Goal: Find specific page/section: Find specific page/section

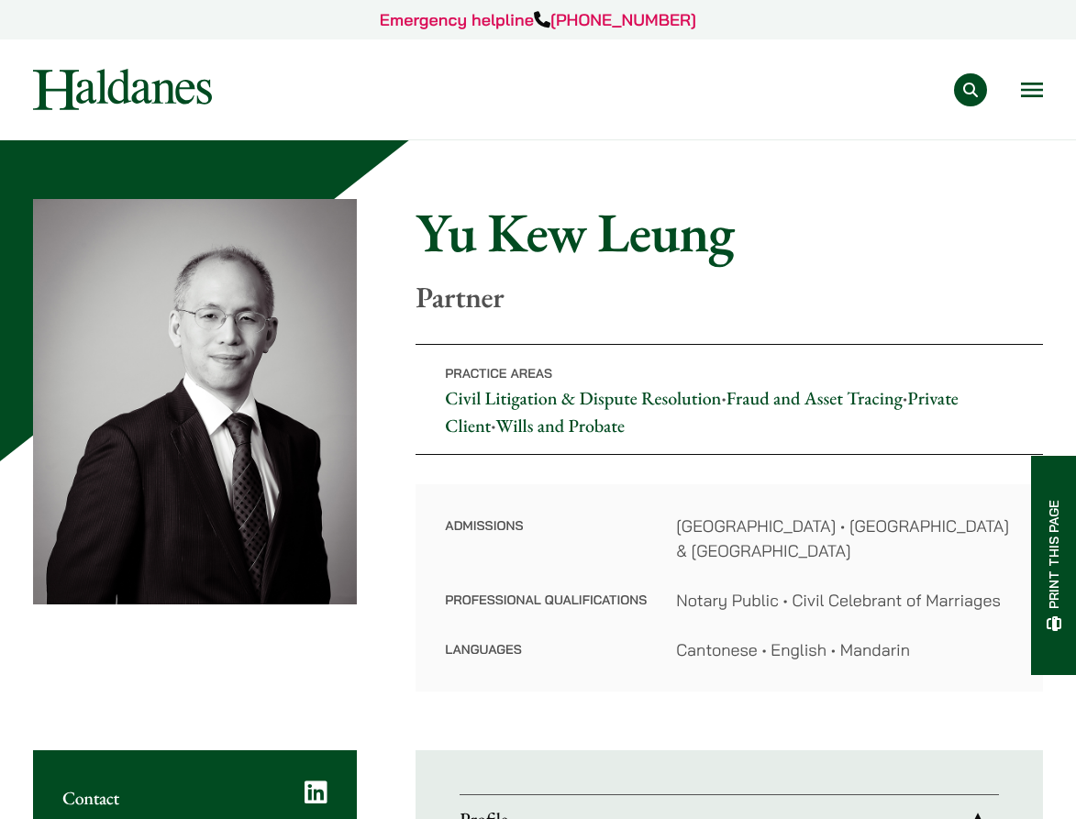
click at [1049, 114] on div "Emergency helpline [PHONE_NUMBER] Practice Areas Antitrust and Competition Law …" at bounding box center [538, 69] width 1076 height 139
click at [1045, 98] on div "Practice Areas Antitrust and Competition Law Civil Litigation & Dispute Resolut…" at bounding box center [537, 89] width 1041 height 41
click at [1033, 88] on button "Open menu" at bounding box center [1032, 90] width 22 height 15
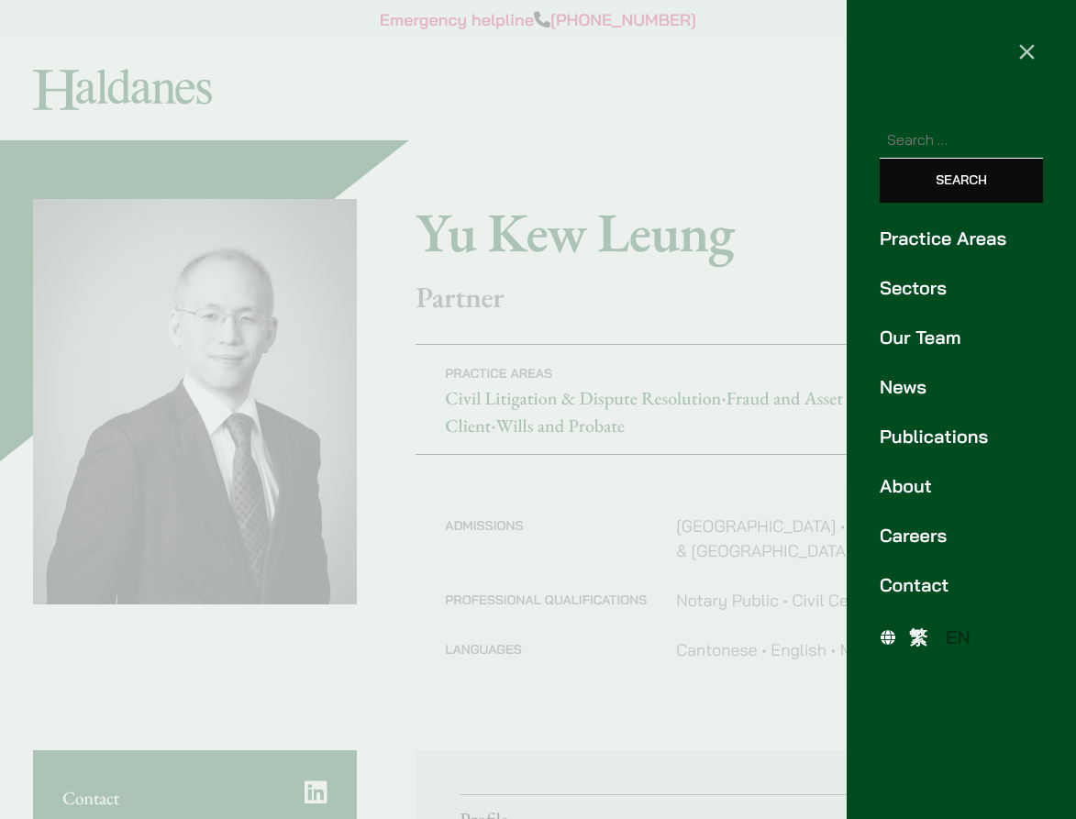
click at [942, 333] on link "Our Team" at bounding box center [960, 338] width 163 height 28
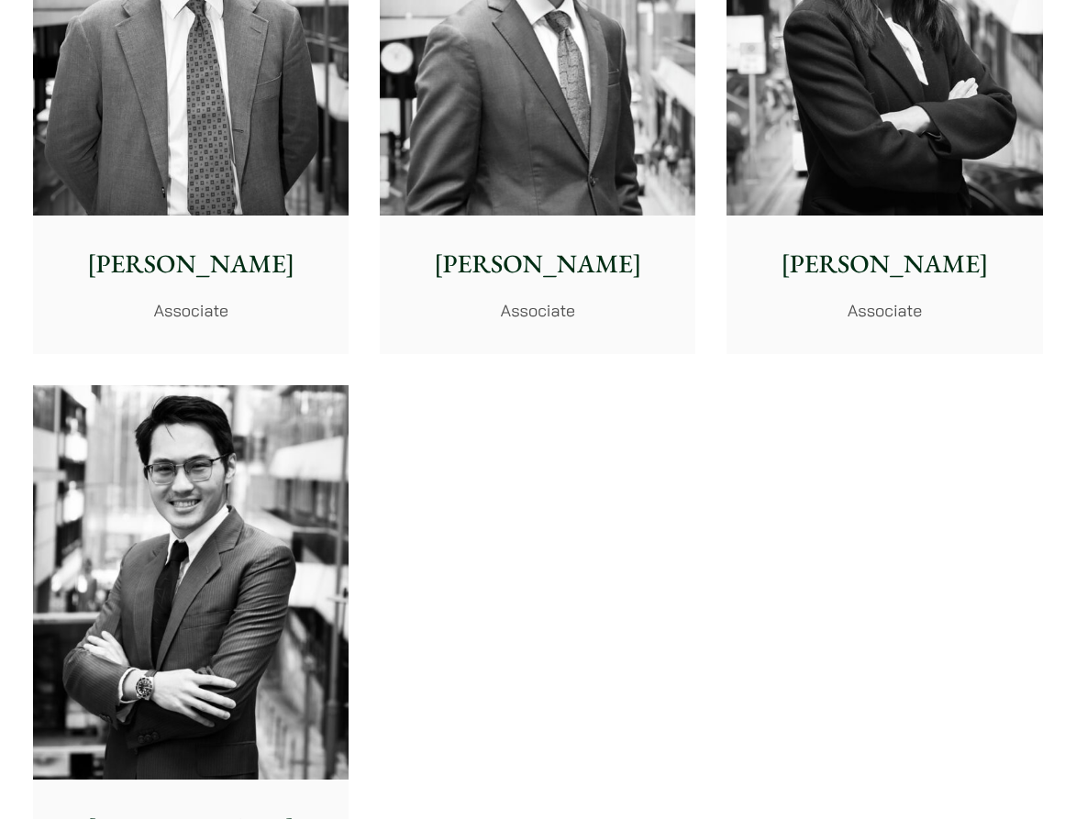
scroll to position [7030, 0]
